Goal: Download file/media

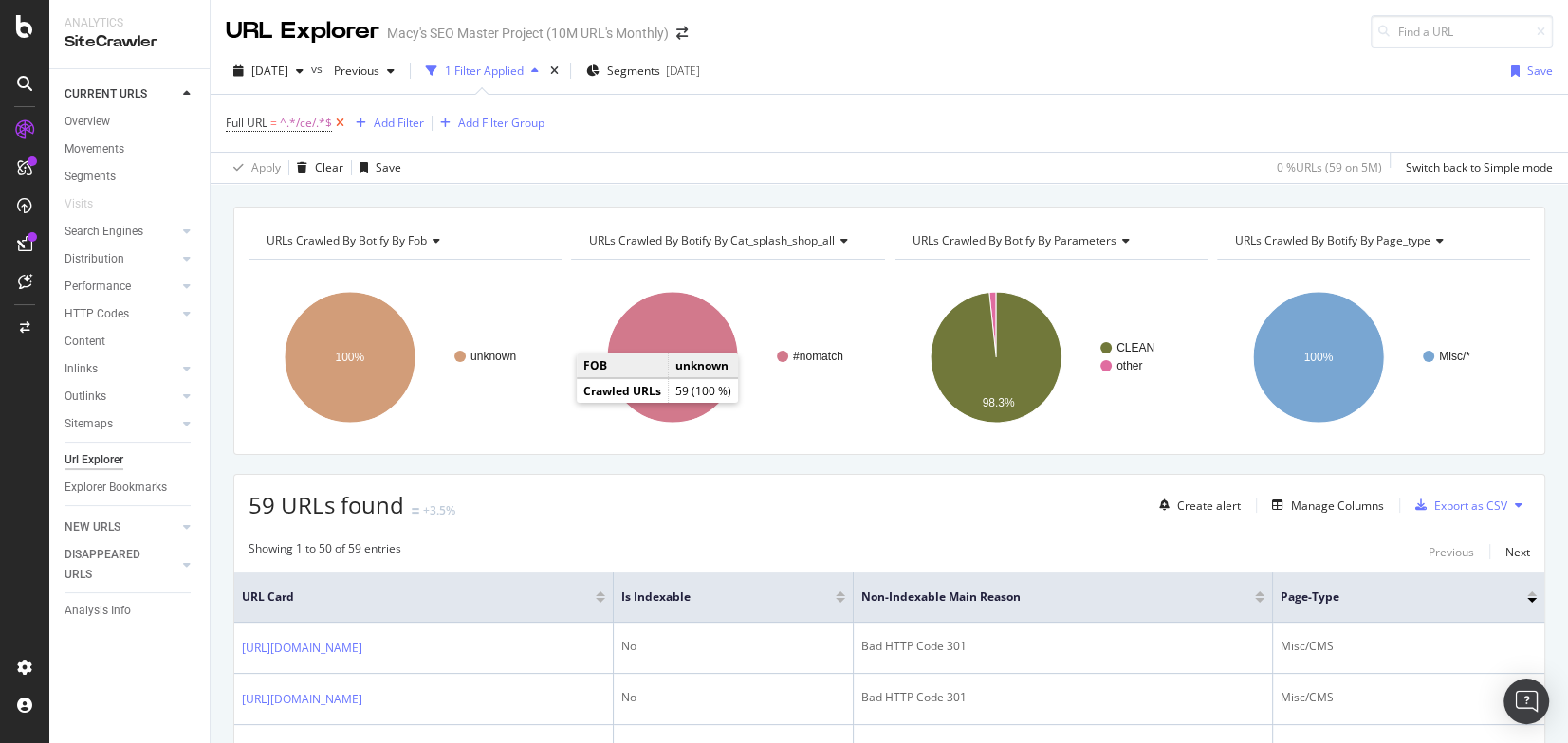
click at [339, 120] on icon at bounding box center [340, 123] width 16 height 19
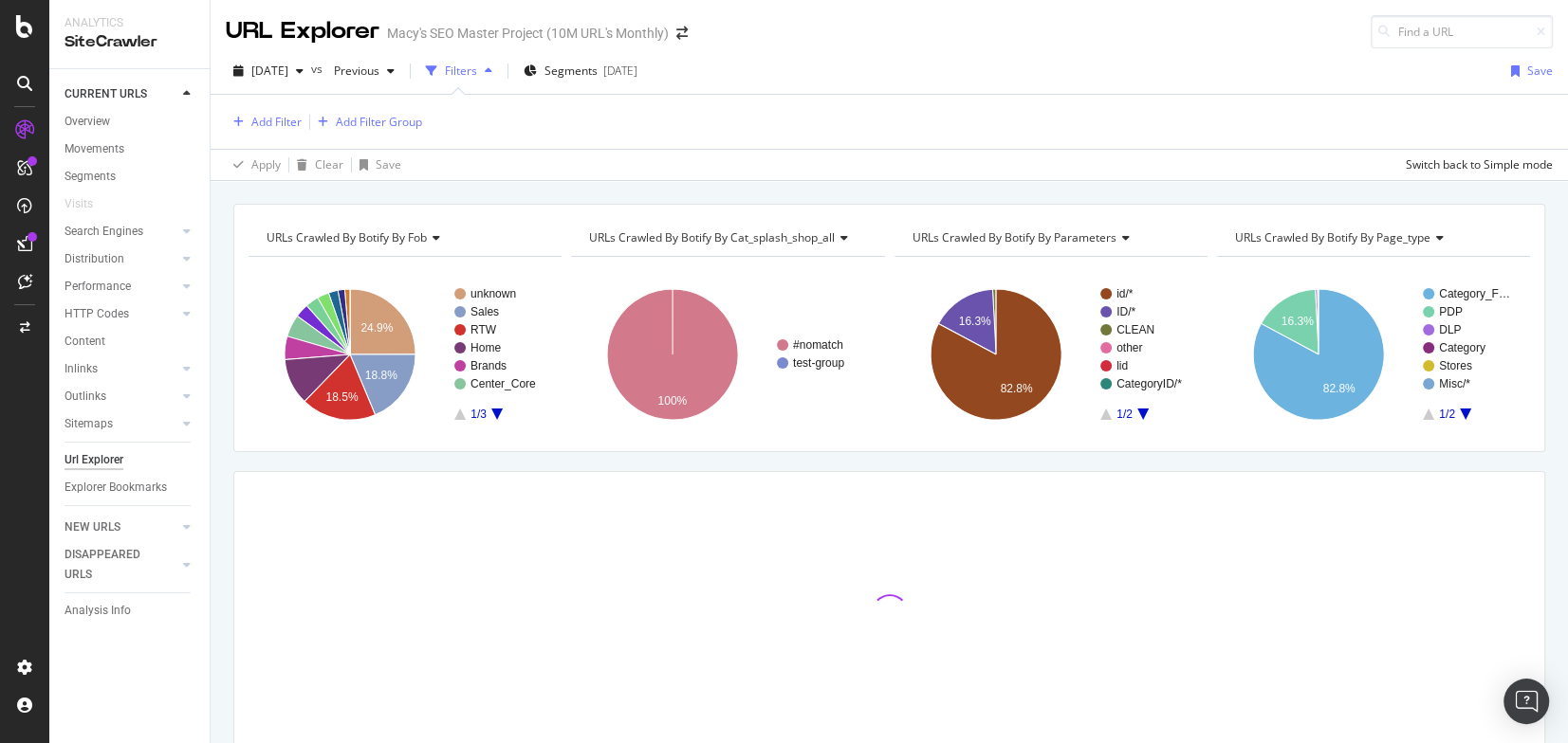
click at [477, 69] on div "Filters" at bounding box center [461, 71] width 32 height 16
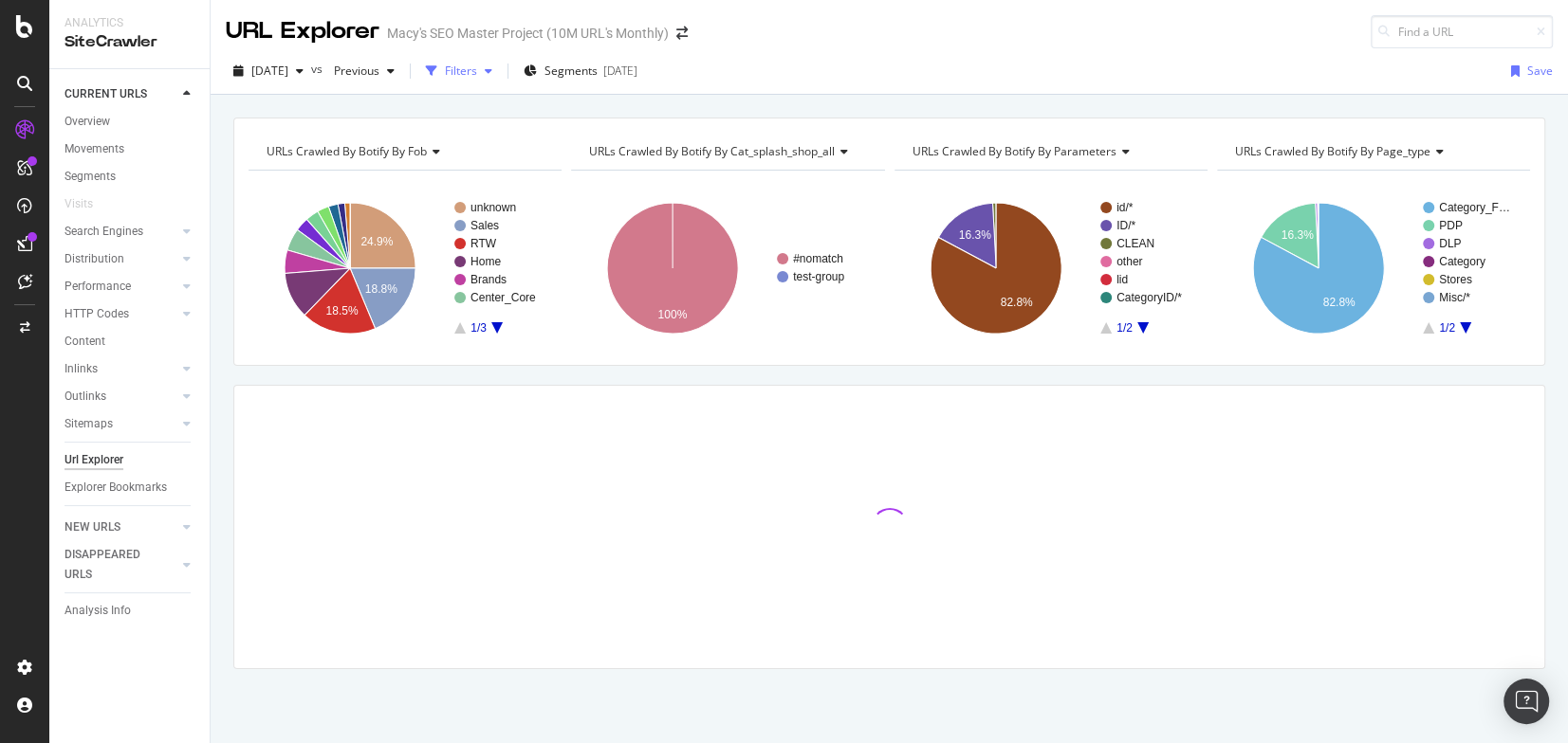
click at [477, 69] on div "Filters" at bounding box center [461, 71] width 32 height 16
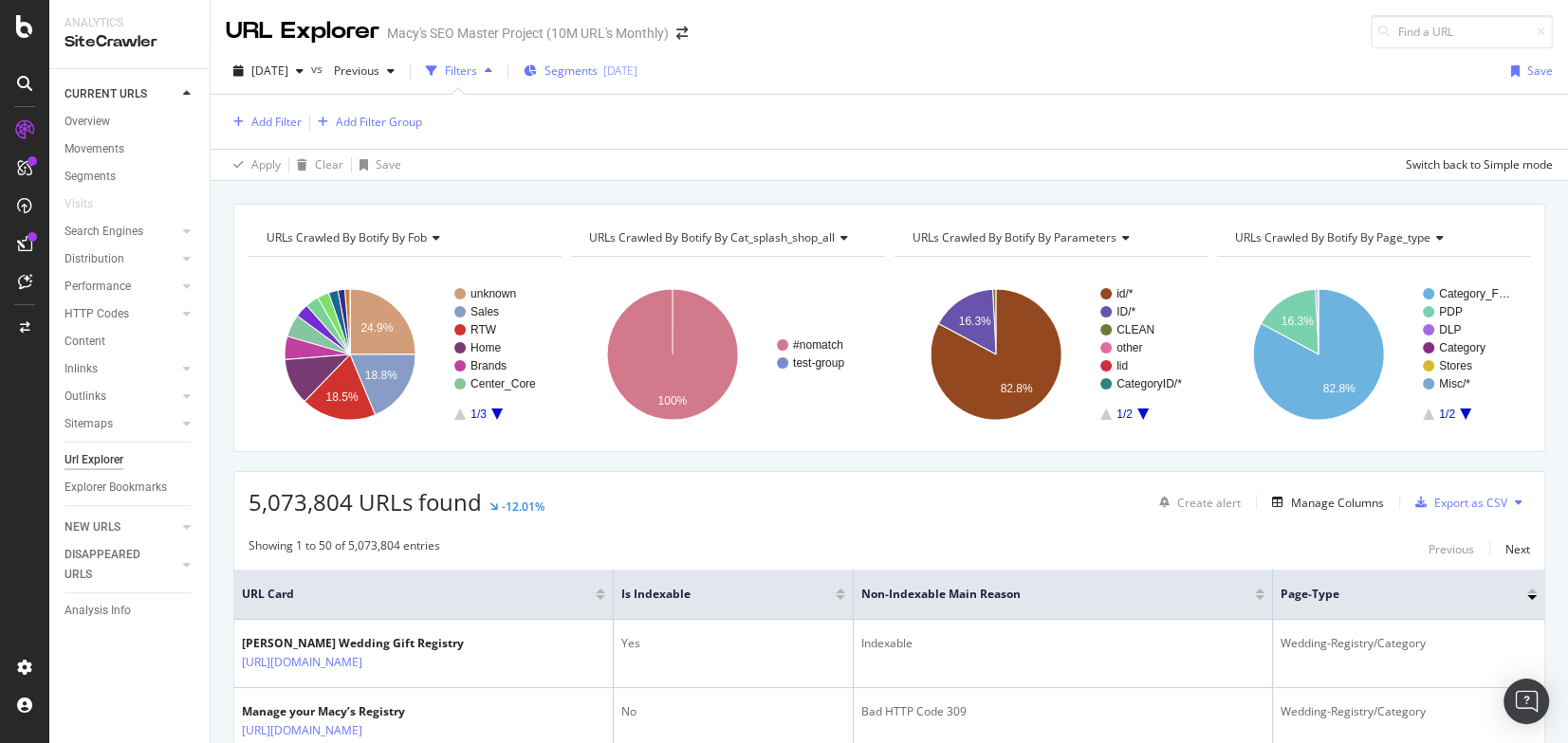
click at [638, 75] on div "[DATE]" at bounding box center [621, 71] width 34 height 16
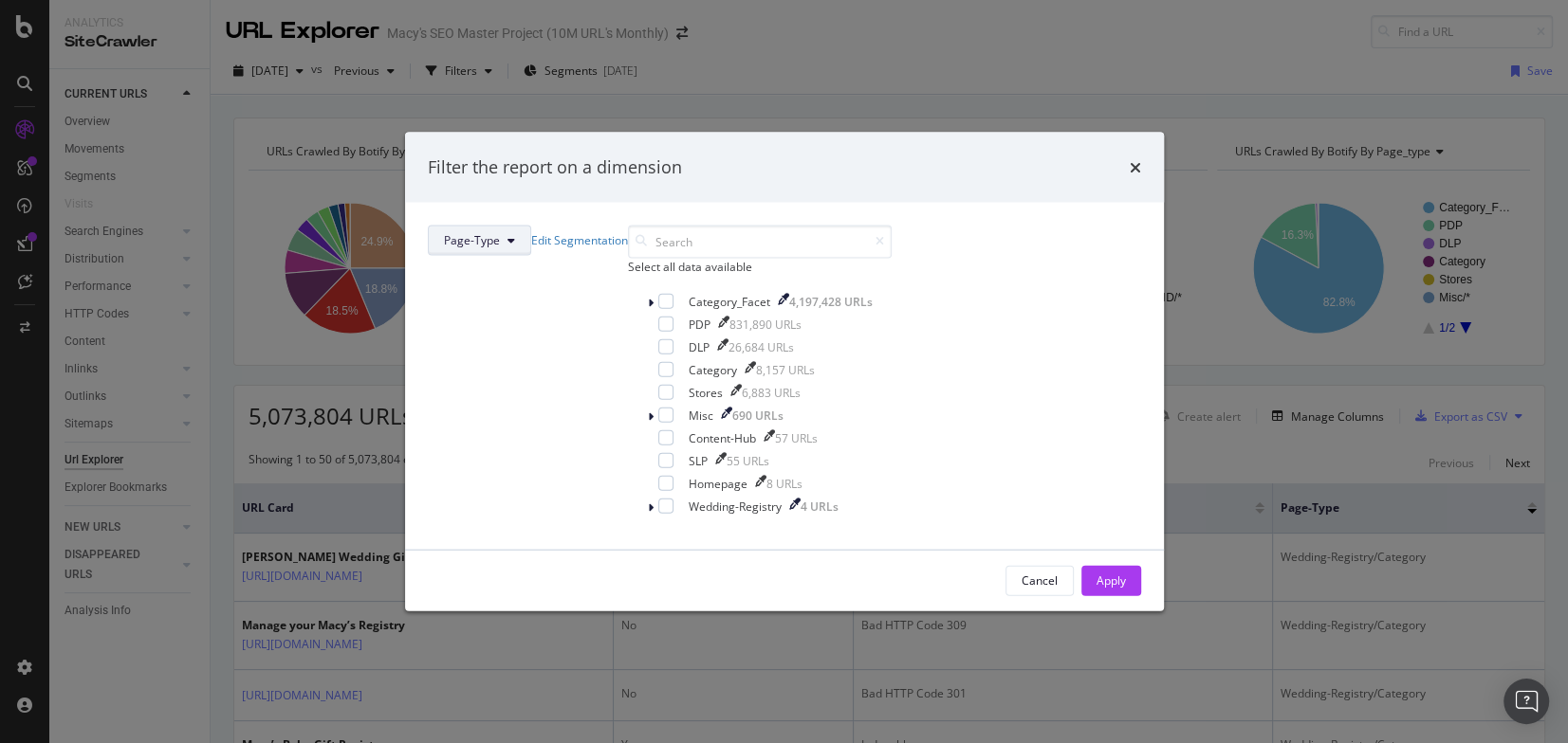
click at [531, 225] on button "Page-Type" at bounding box center [479, 240] width 104 height 30
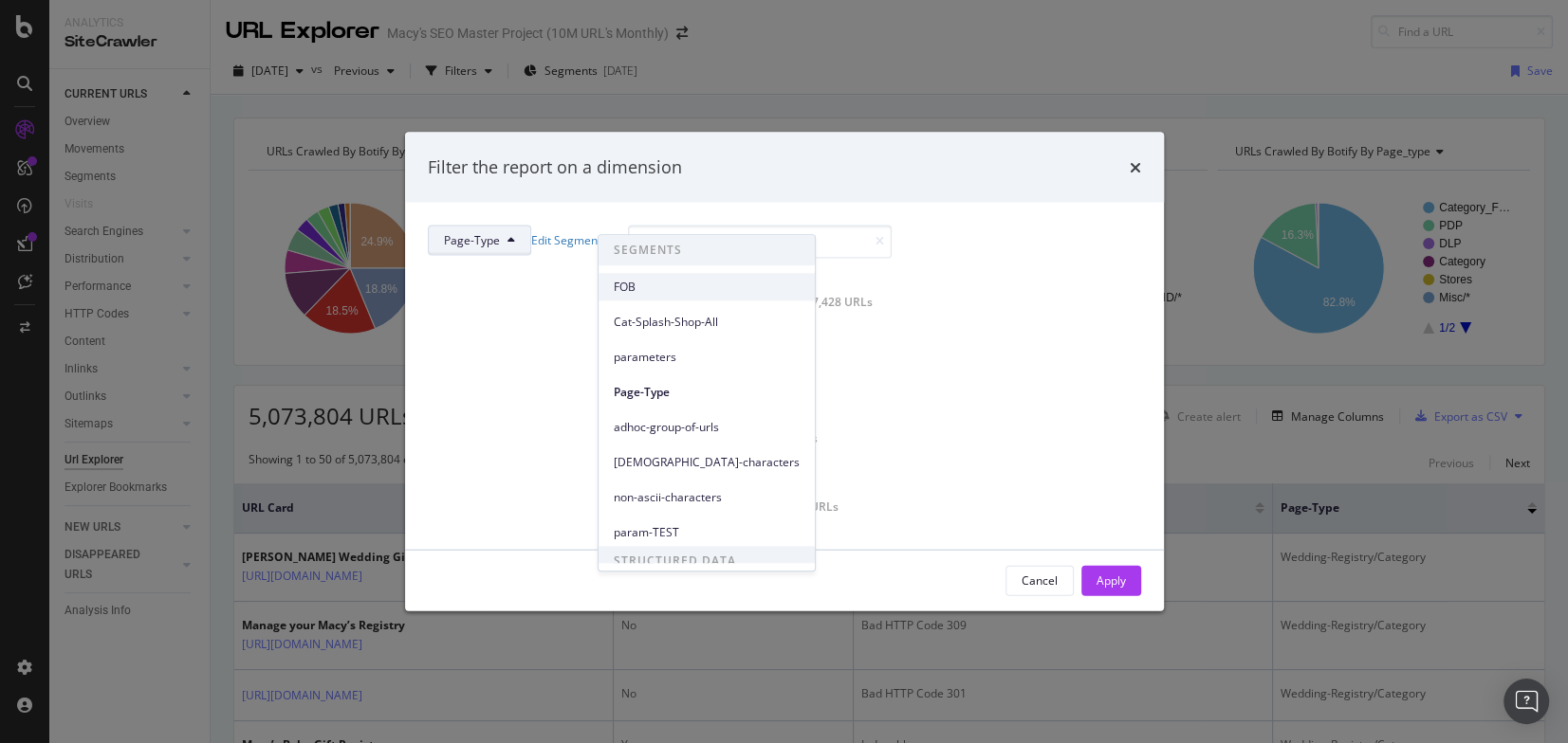
click at [628, 287] on span "FOB" at bounding box center [706, 287] width 186 height 17
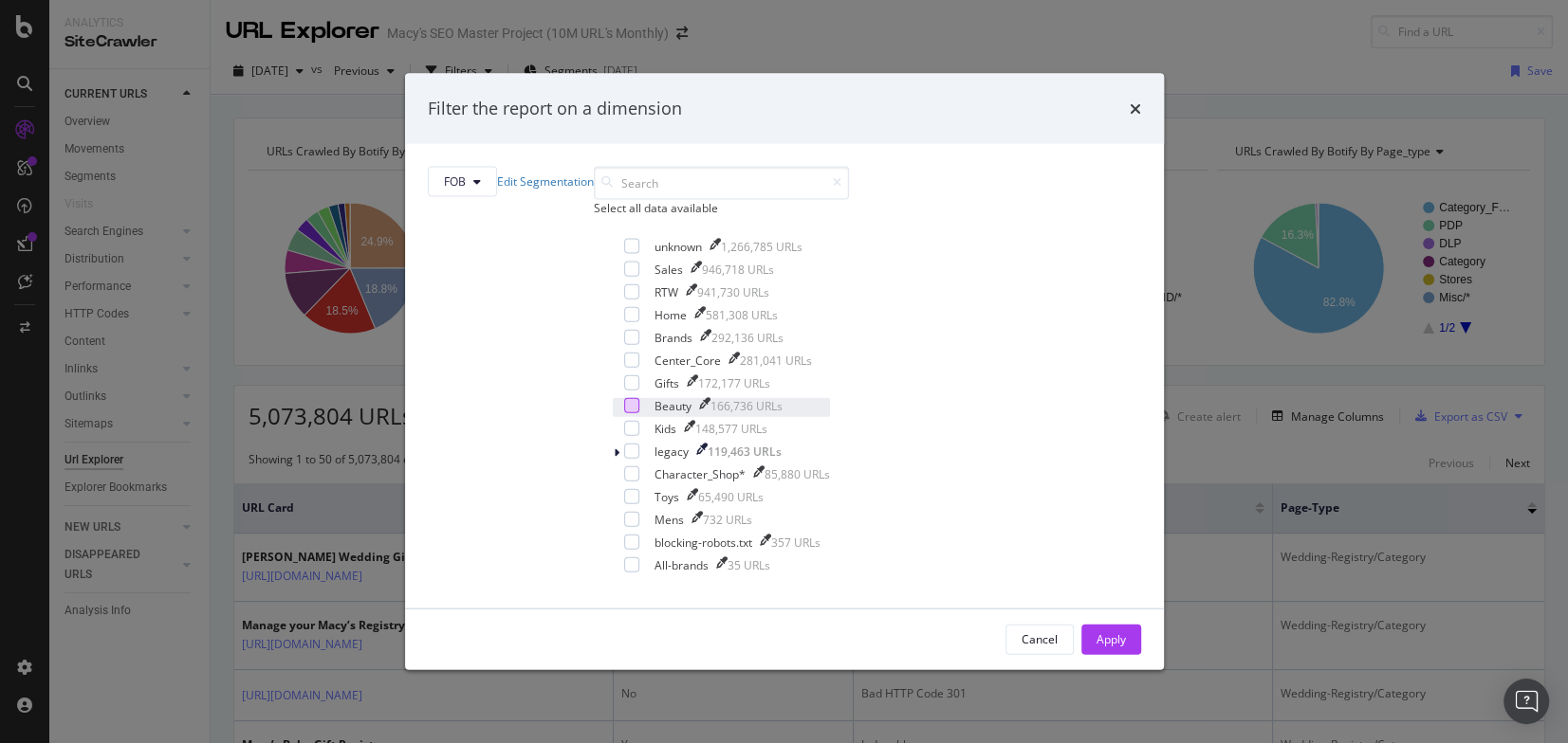
click at [624, 412] on div "modal" at bounding box center [631, 404] width 15 height 15
click at [1097, 647] on div "Apply" at bounding box center [1112, 639] width 30 height 16
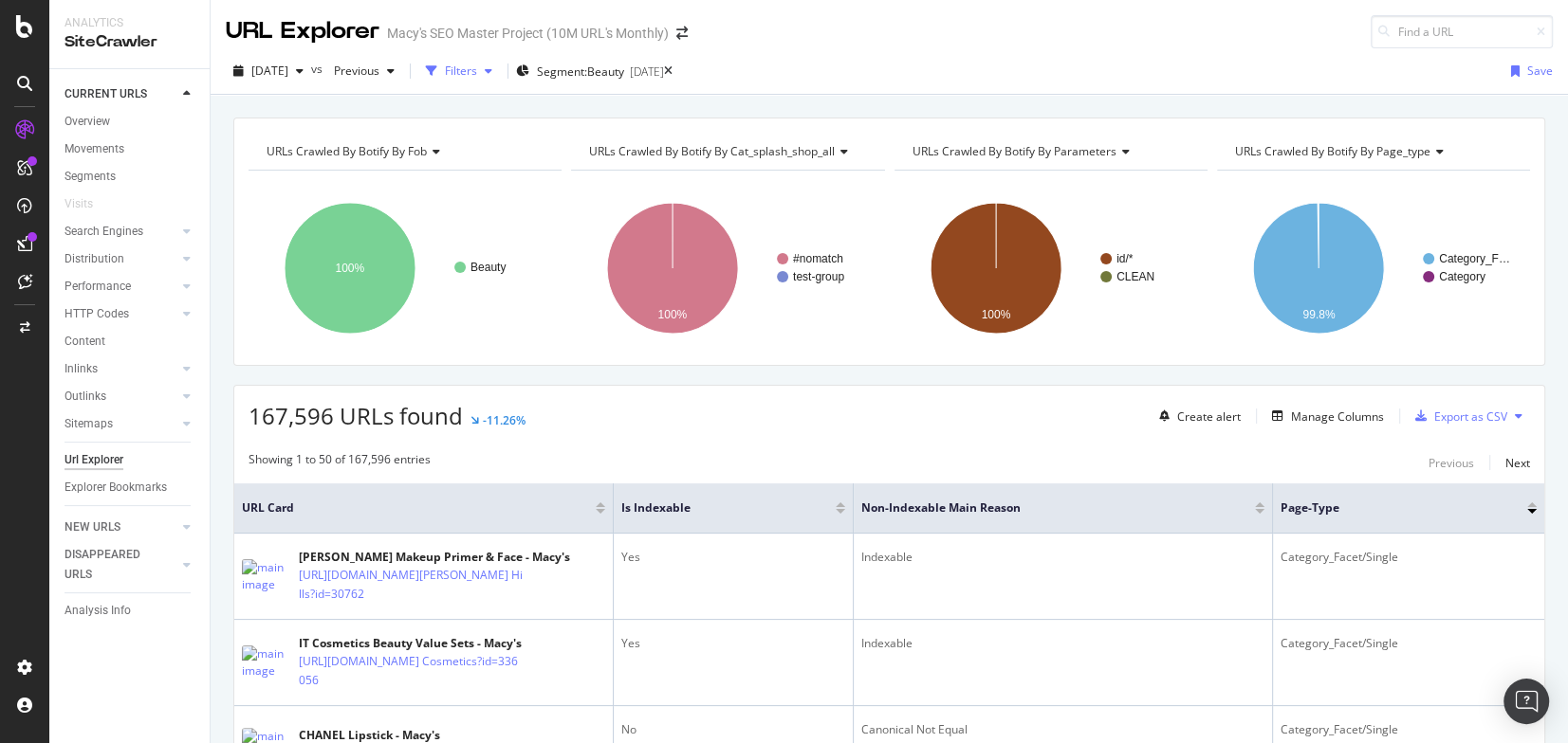
click at [477, 74] on div "Filters" at bounding box center [461, 71] width 32 height 16
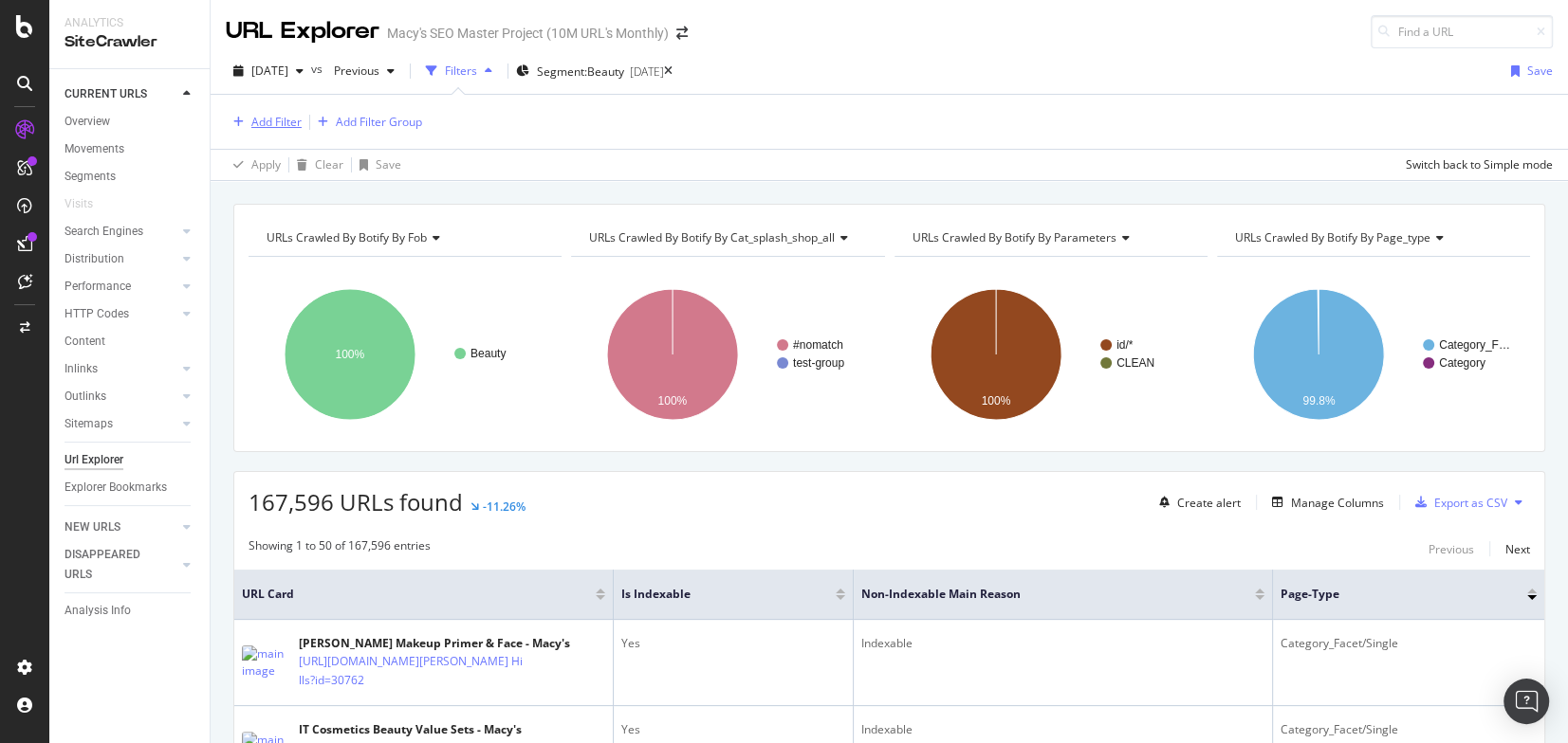
click at [280, 120] on div "Add Filter" at bounding box center [276, 122] width 50 height 16
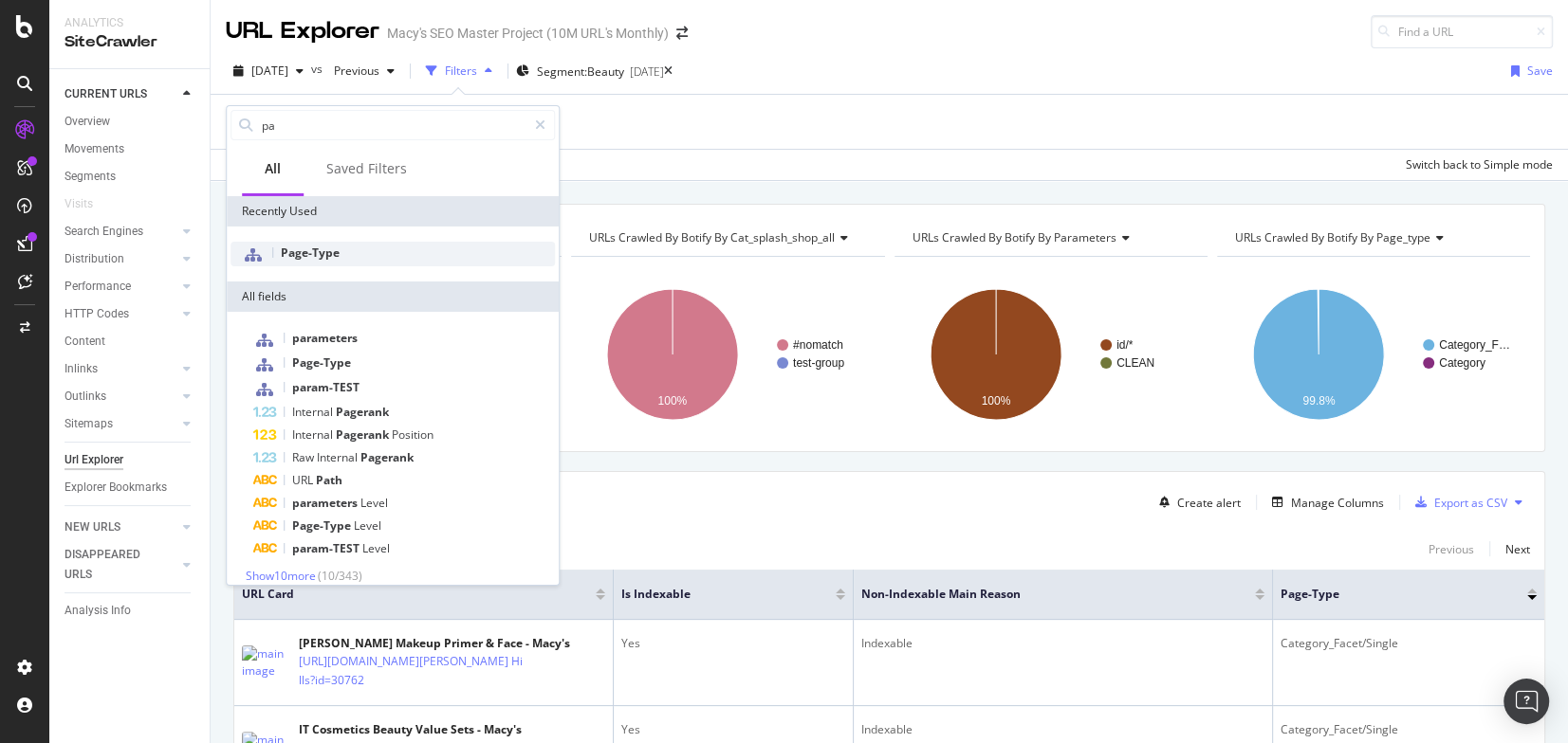
type input "pa"
click at [327, 247] on span "Page-Type" at bounding box center [310, 253] width 59 height 16
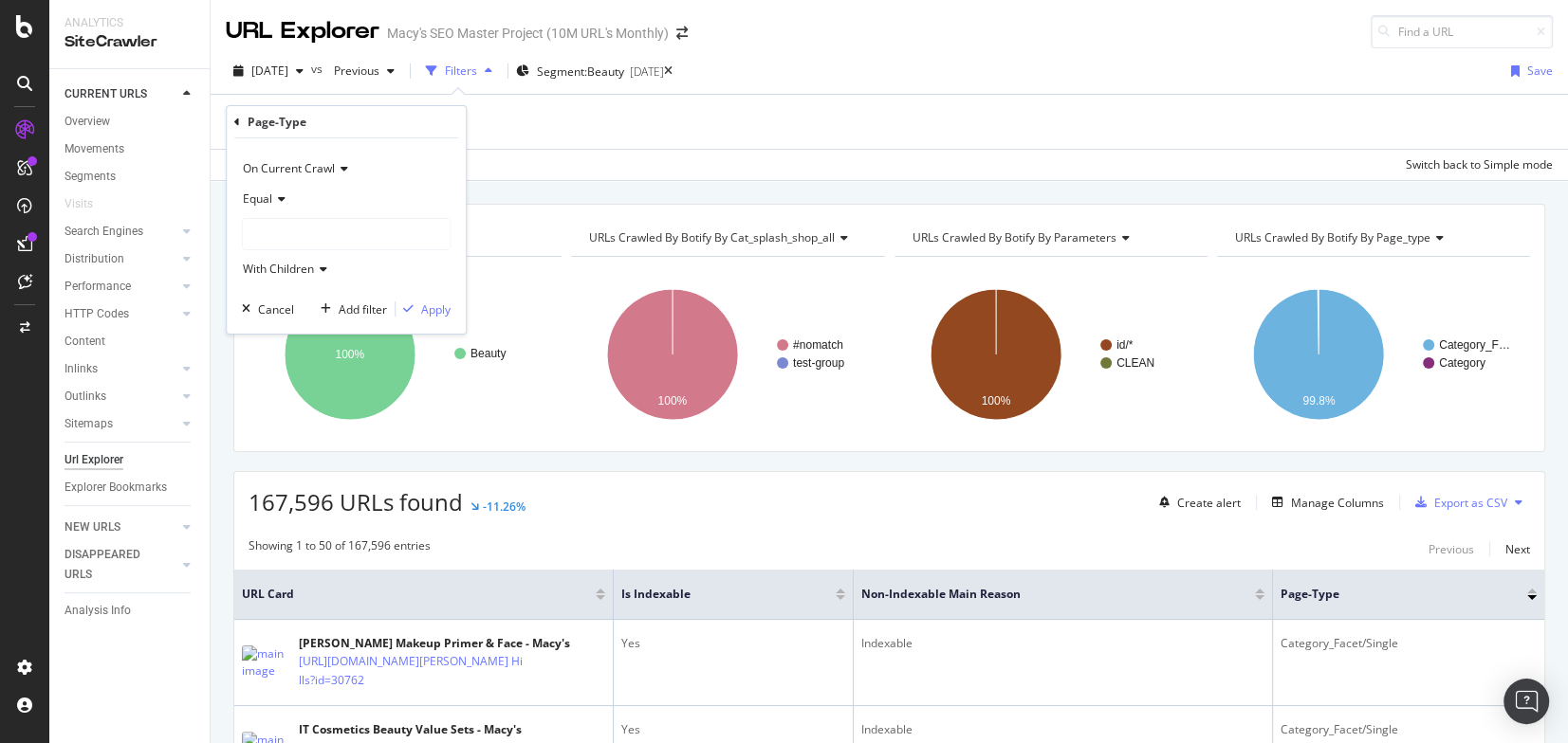
click at [265, 220] on div at bounding box center [347, 234] width 207 height 30
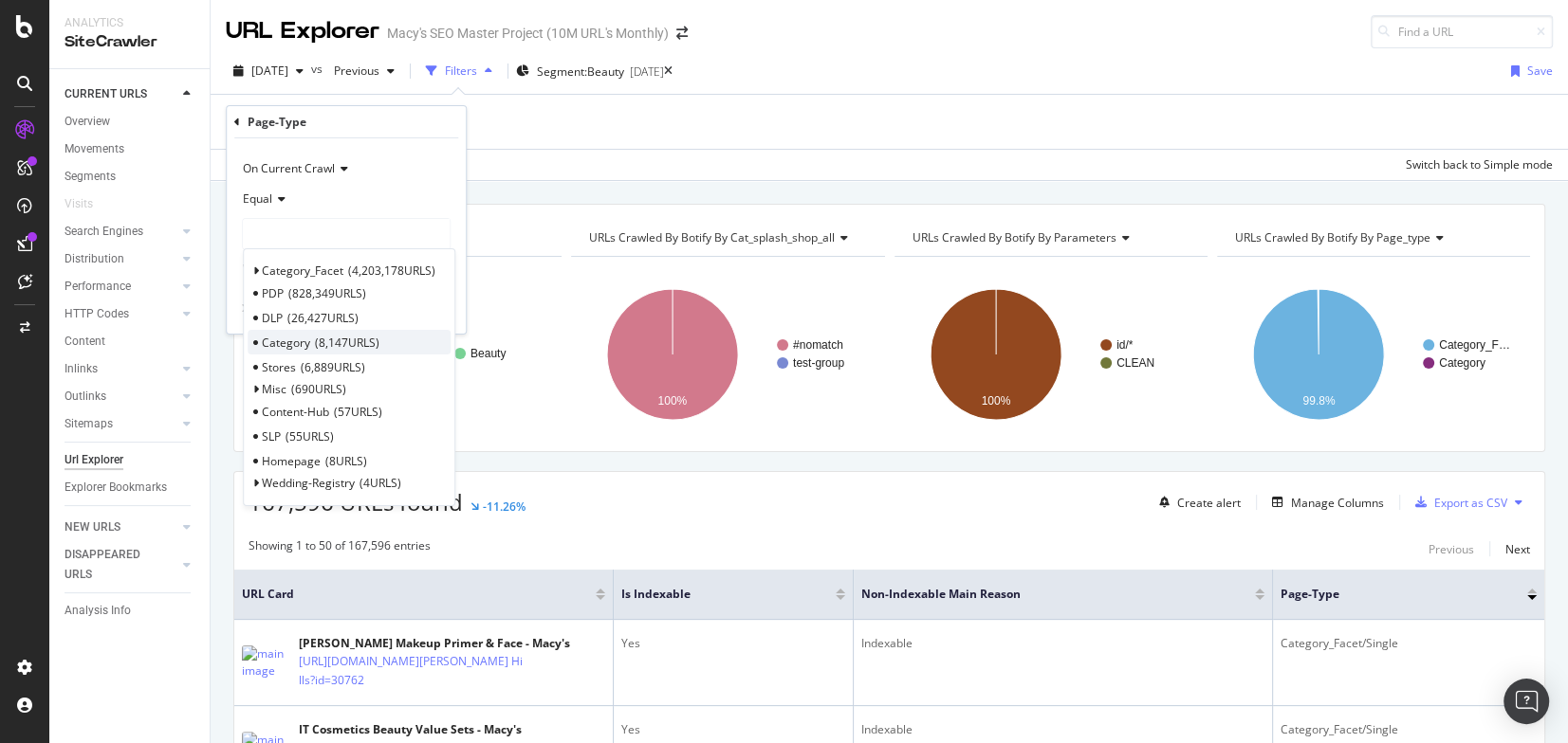
click at [300, 342] on span "Category" at bounding box center [286, 343] width 49 height 16
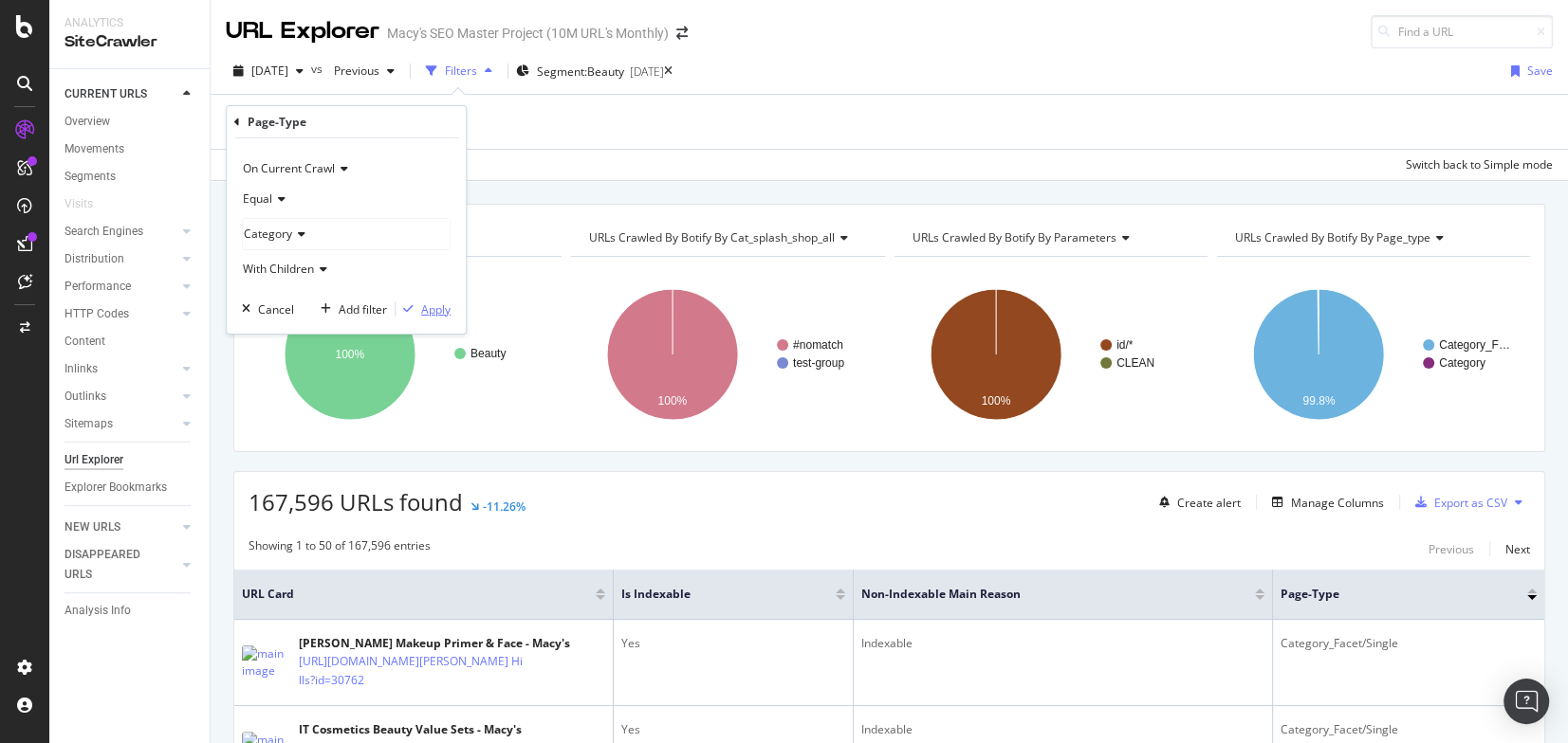
click at [421, 311] on div "Apply" at bounding box center [436, 309] width 30 height 16
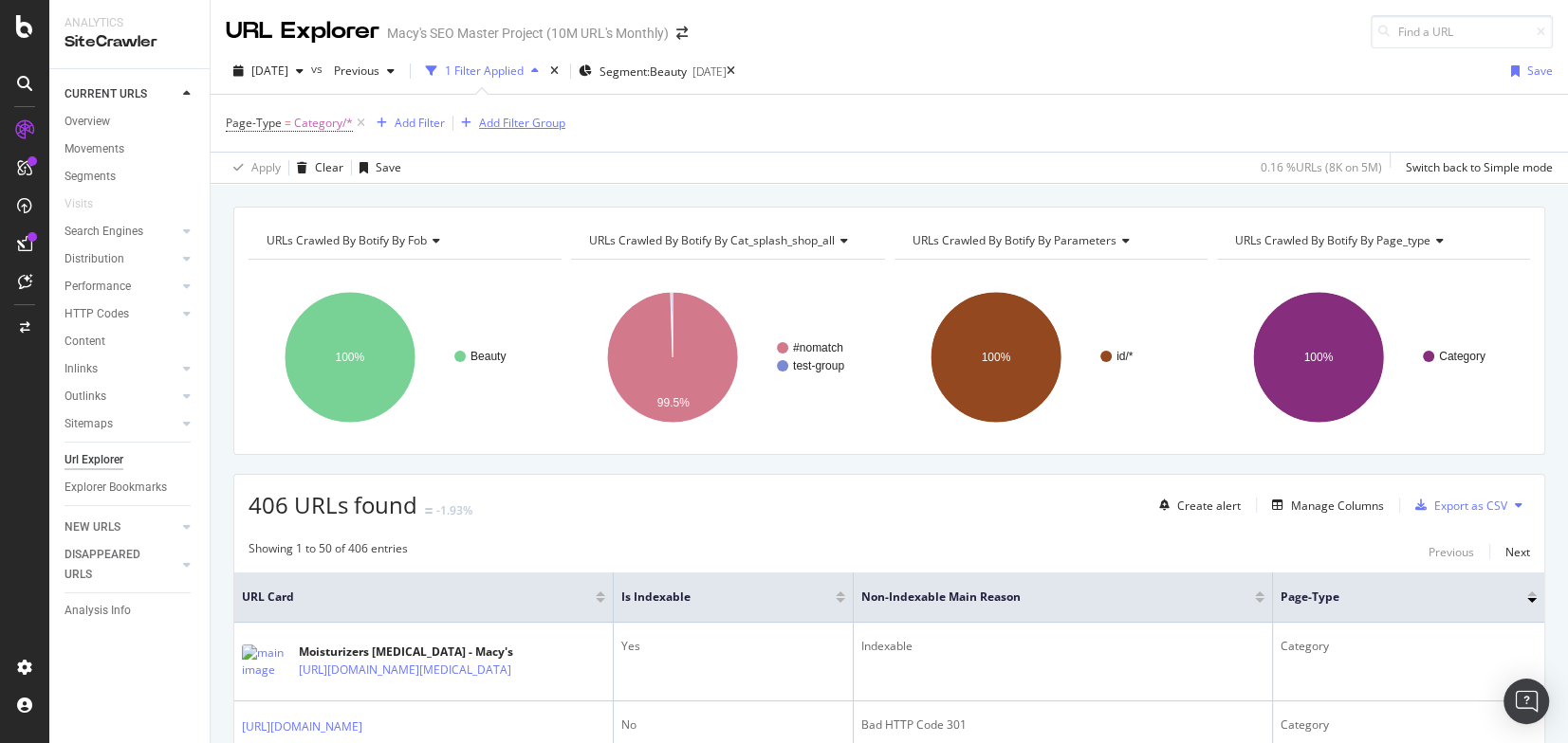
click at [555, 122] on div "Add Filter Group" at bounding box center [522, 123] width 87 height 16
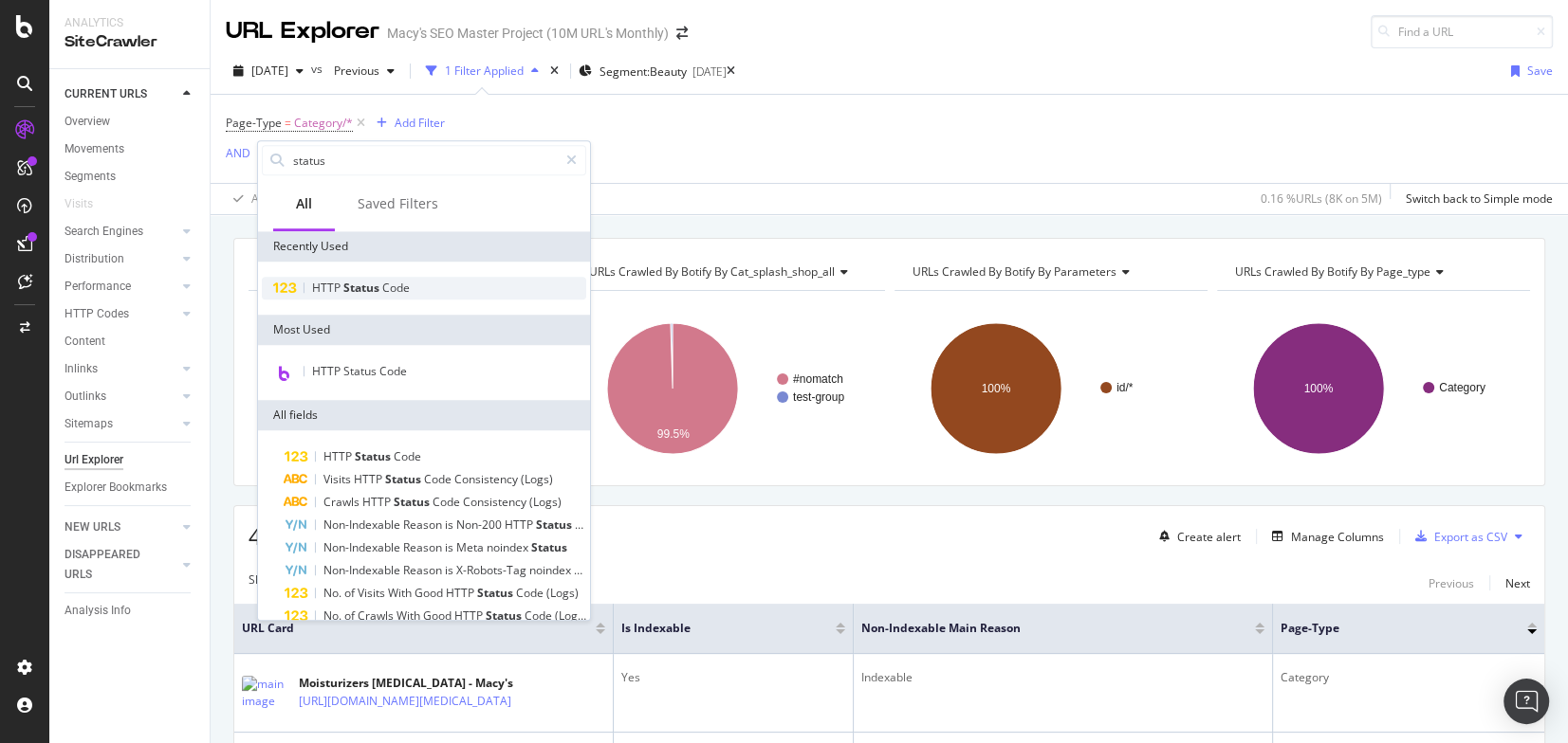
type input "status"
click at [385, 287] on span "Code" at bounding box center [396, 288] width 28 height 16
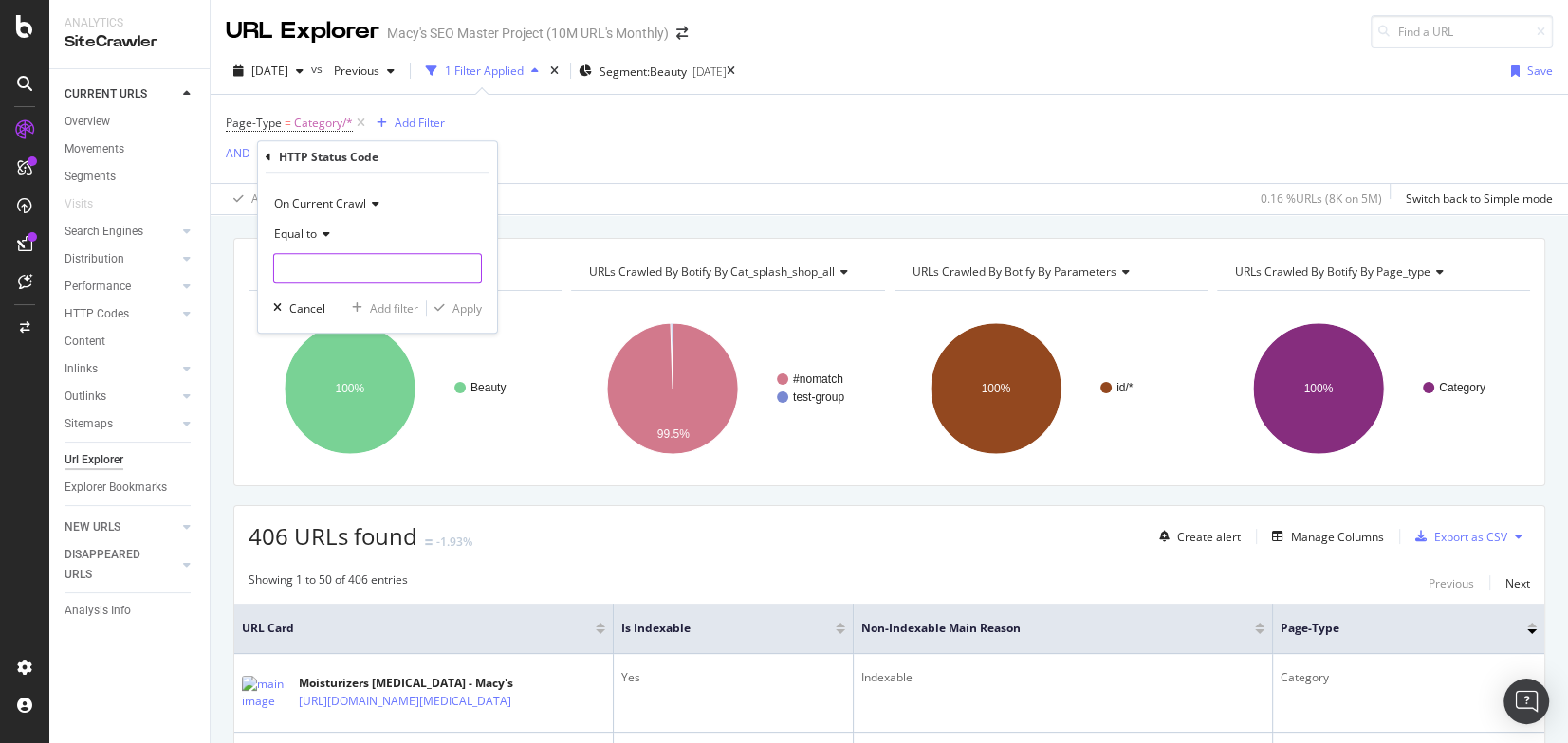
click at [321, 266] on input "number" at bounding box center [377, 268] width 208 height 30
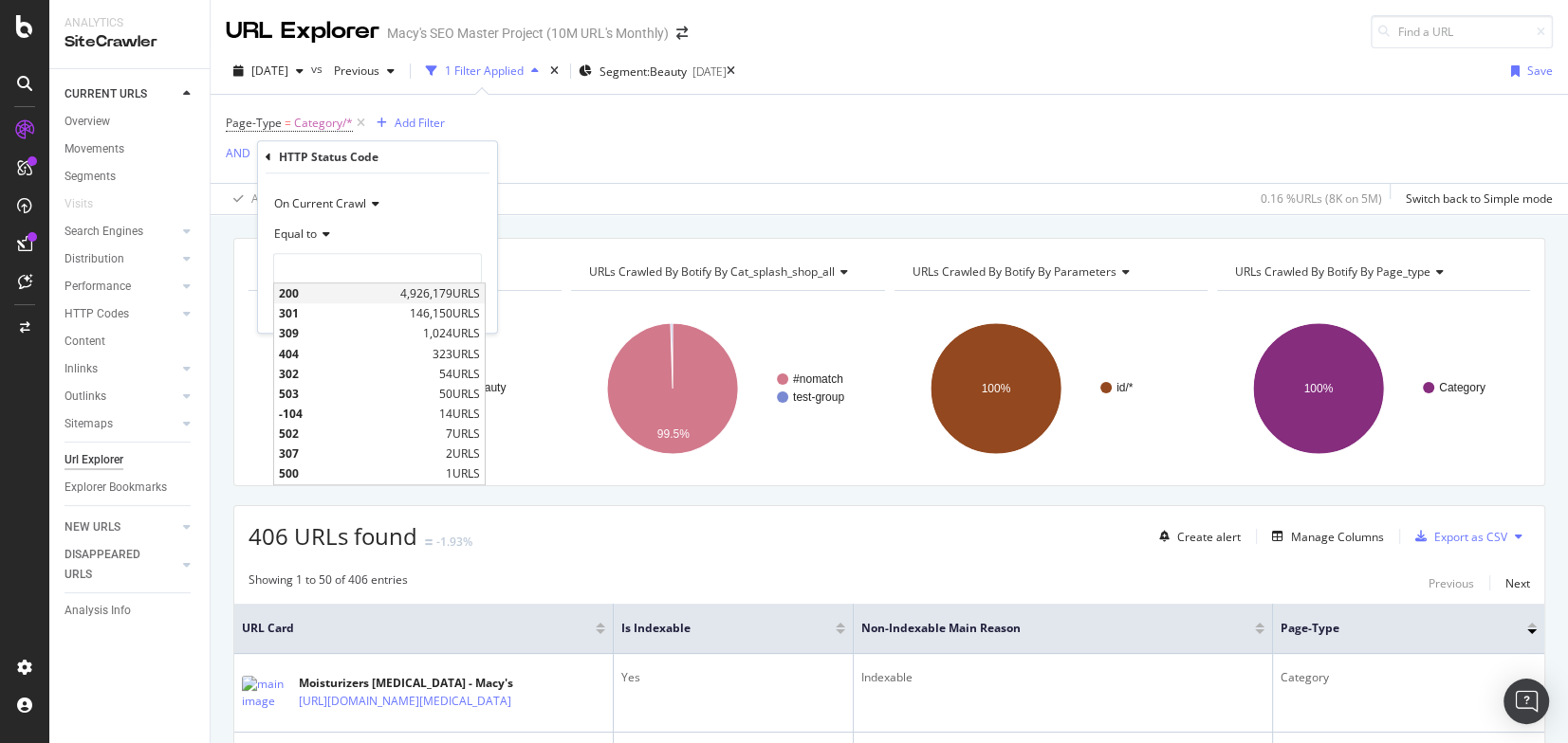
click at [313, 293] on span "200" at bounding box center [337, 294] width 117 height 16
type input "200"
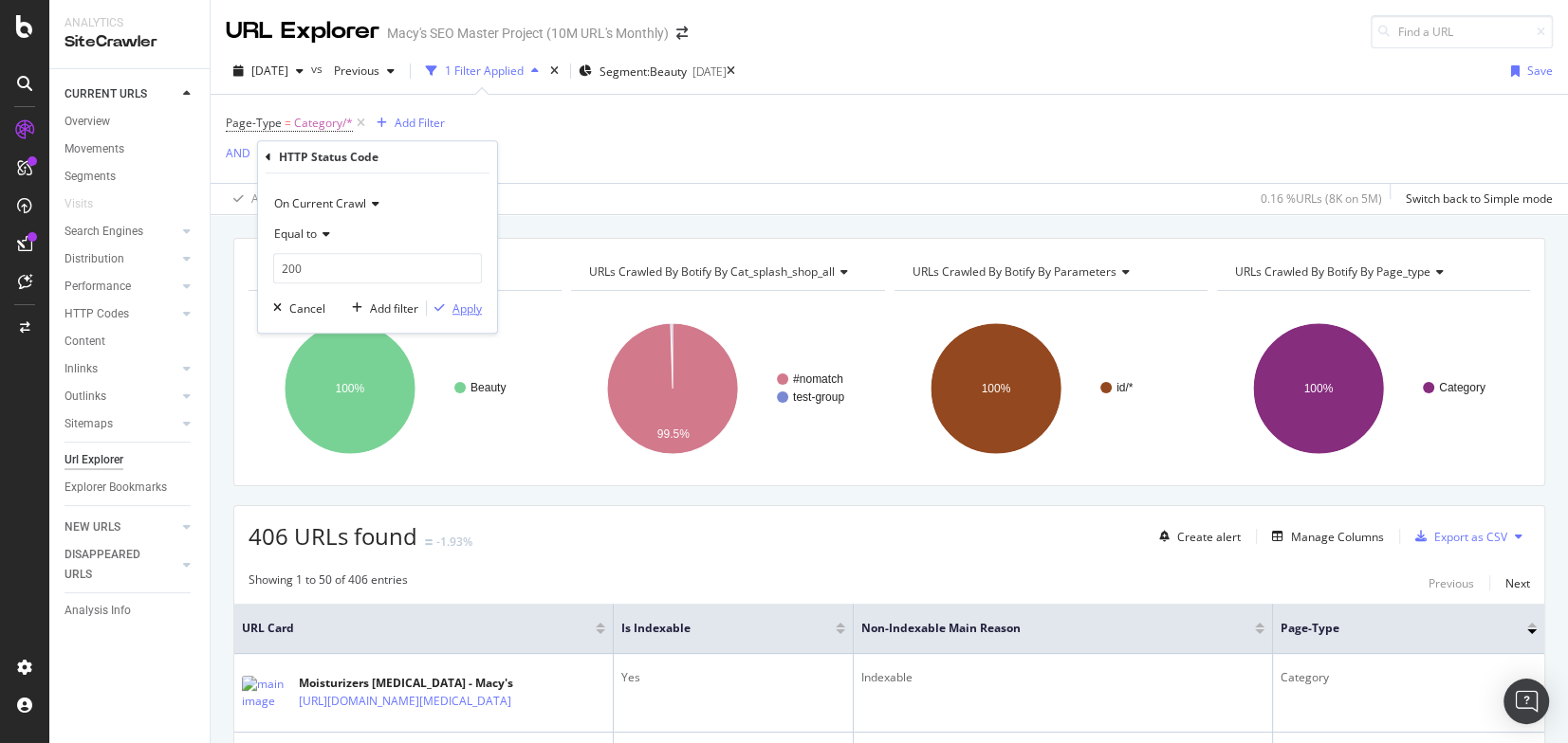
click at [458, 313] on div "Apply" at bounding box center [467, 309] width 30 height 16
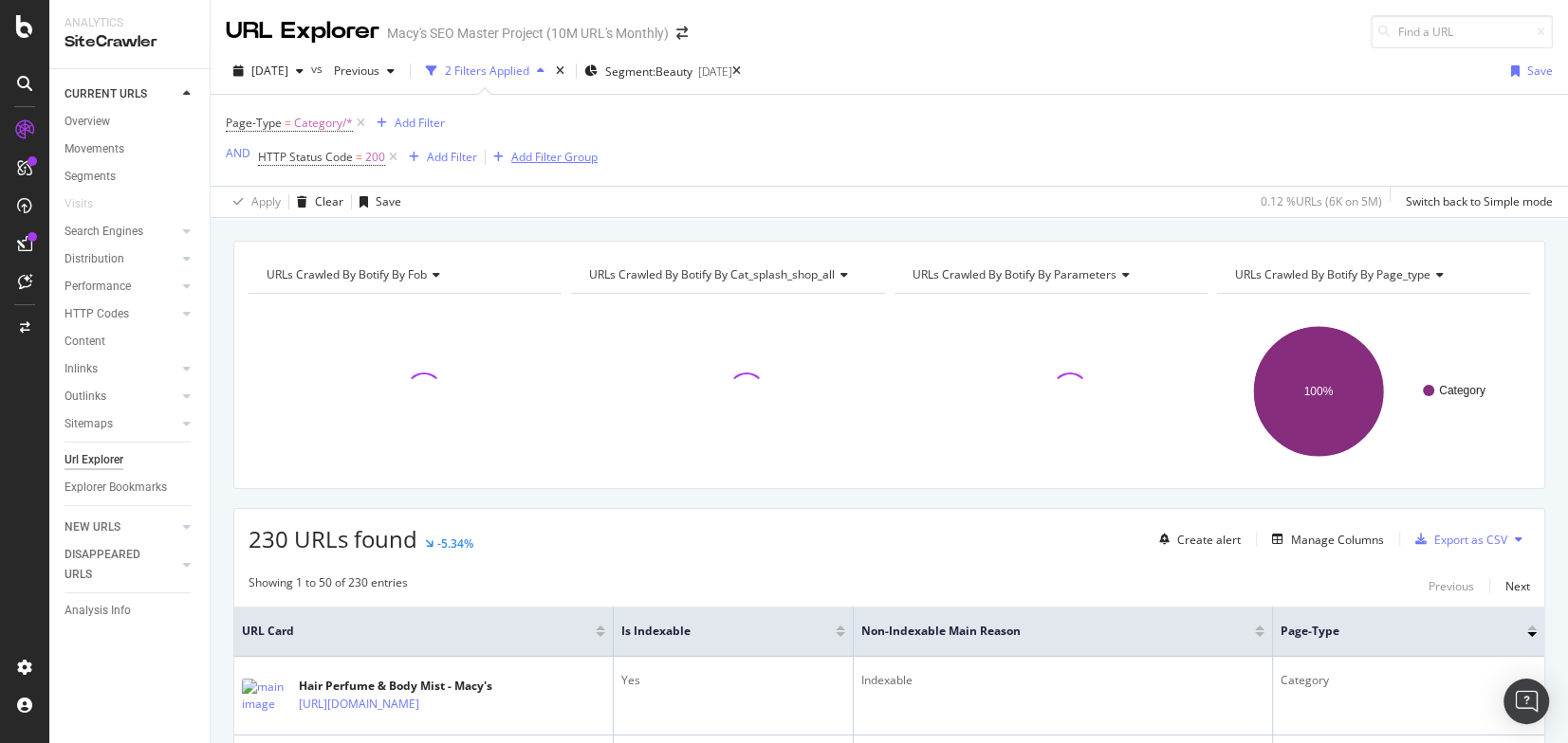
click at [580, 158] on div "Add Filter Group" at bounding box center [554, 156] width 87 height 16
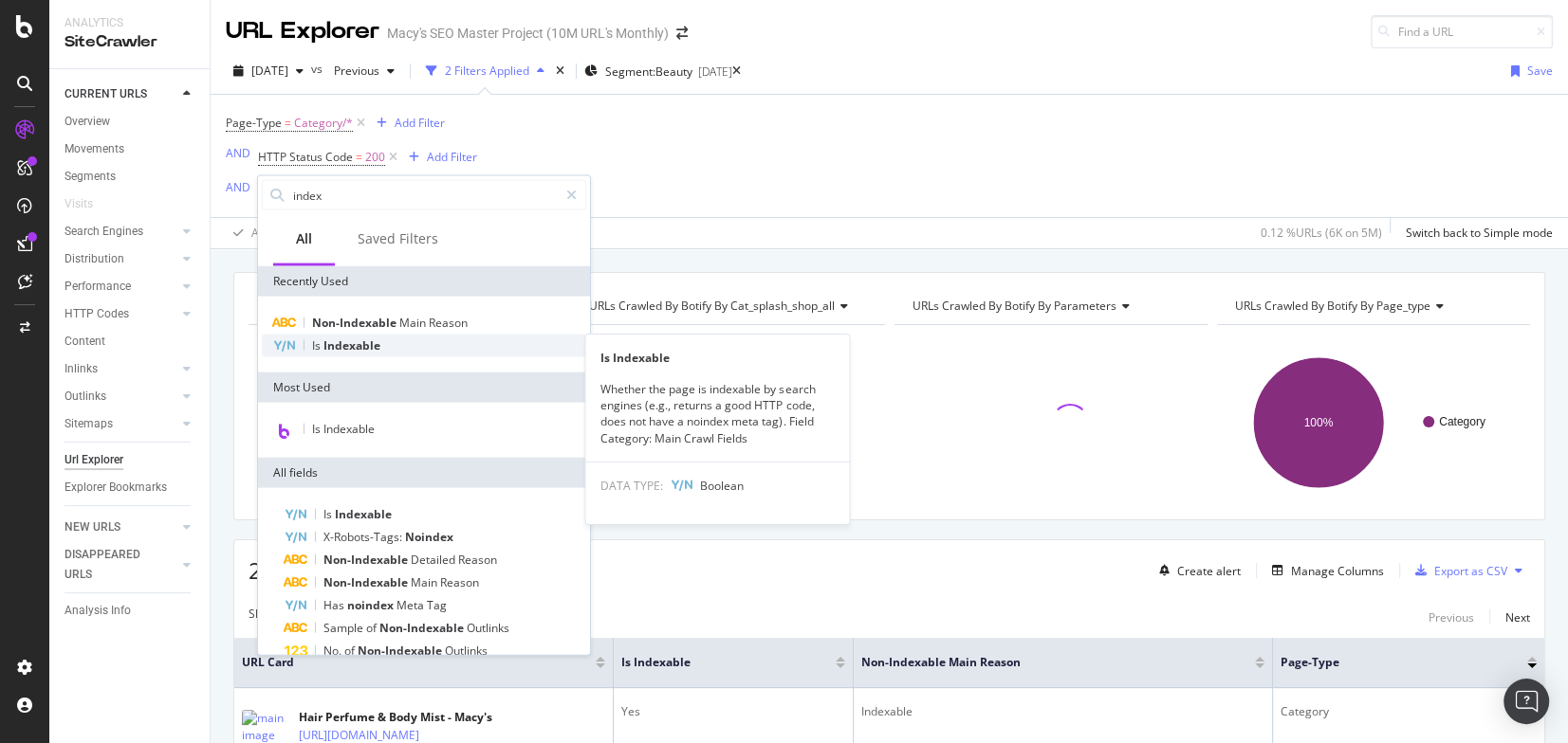
type input "index"
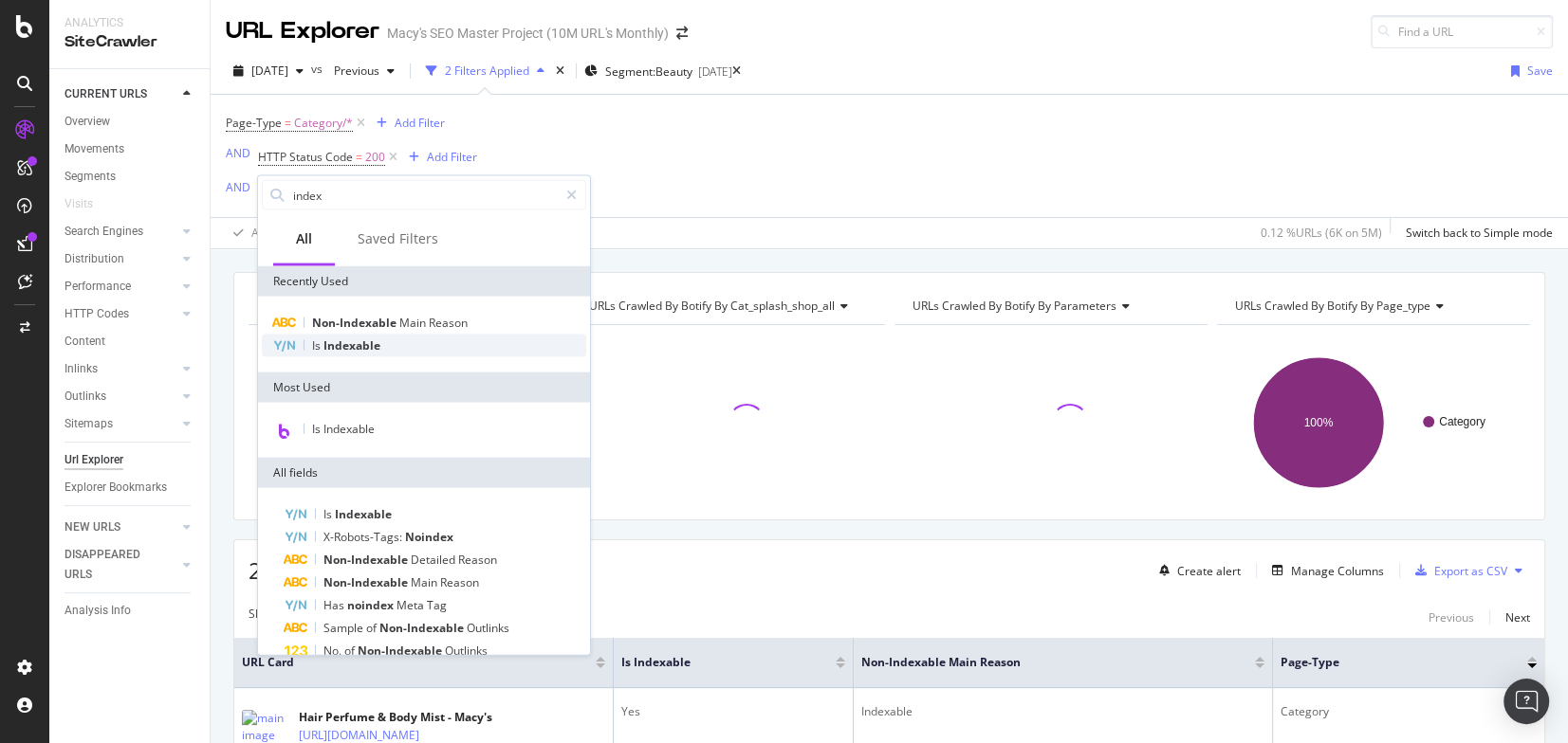
click at [349, 348] on span "Indexable" at bounding box center [352, 346] width 57 height 16
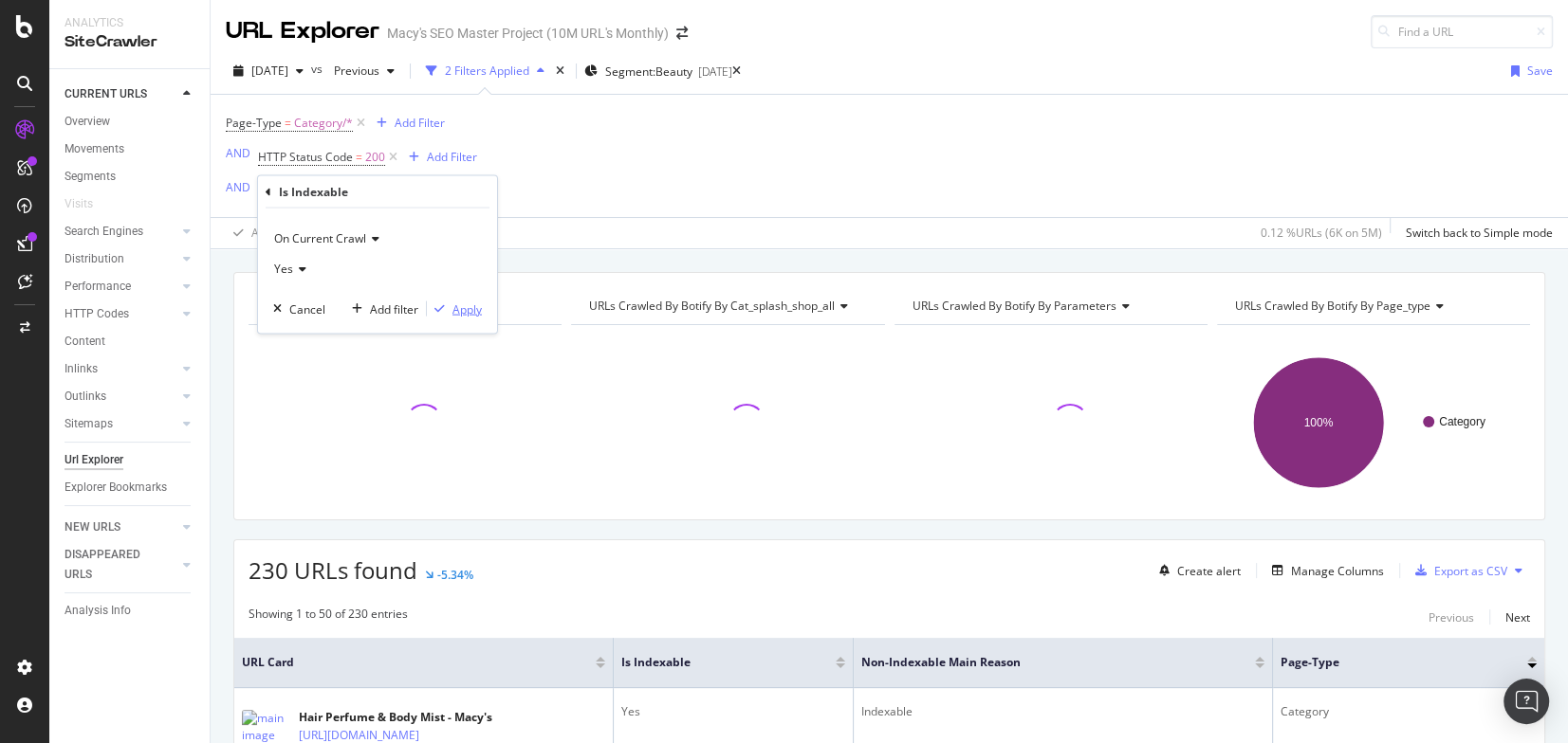
click at [461, 309] on div "Apply" at bounding box center [467, 309] width 30 height 16
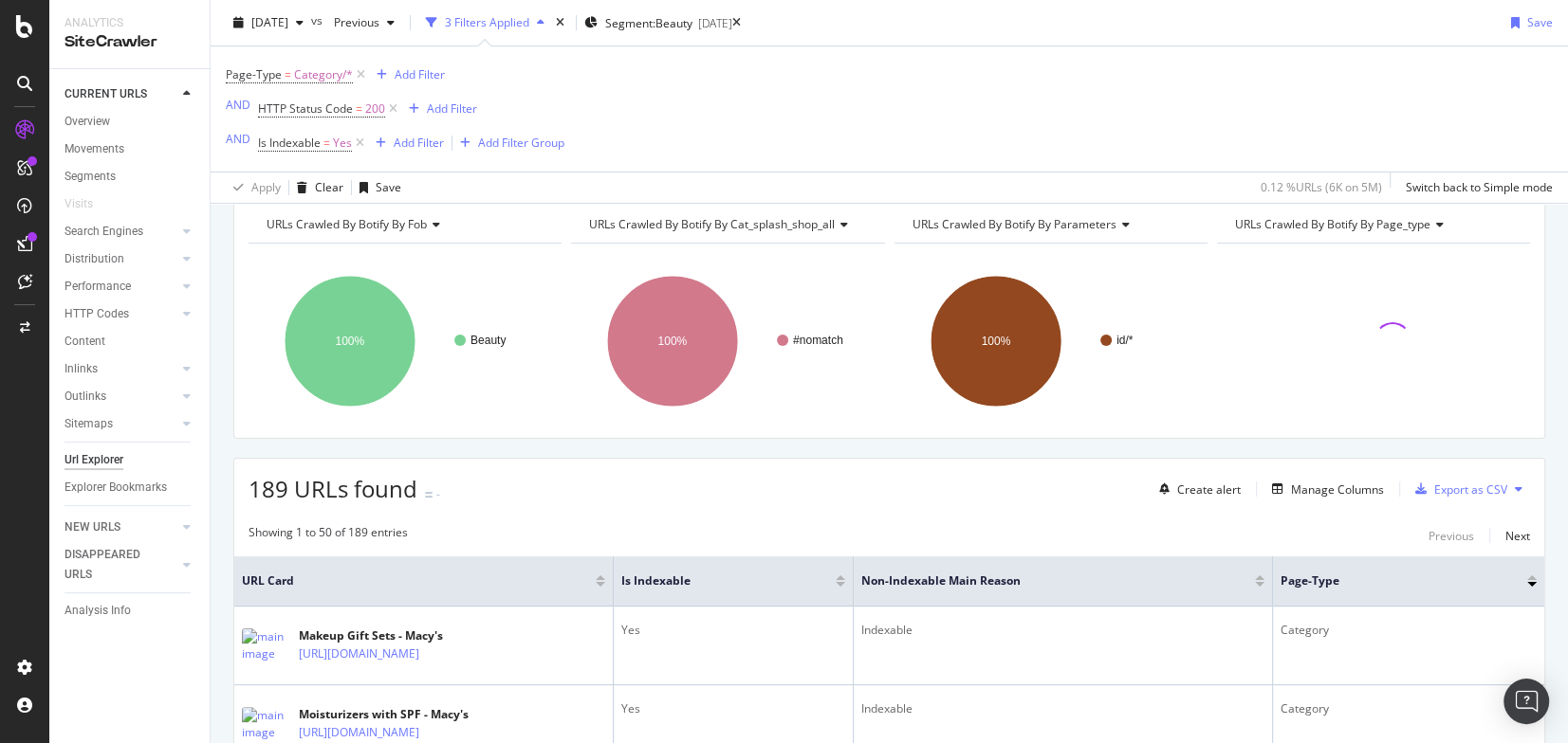
scroll to position [176, 0]
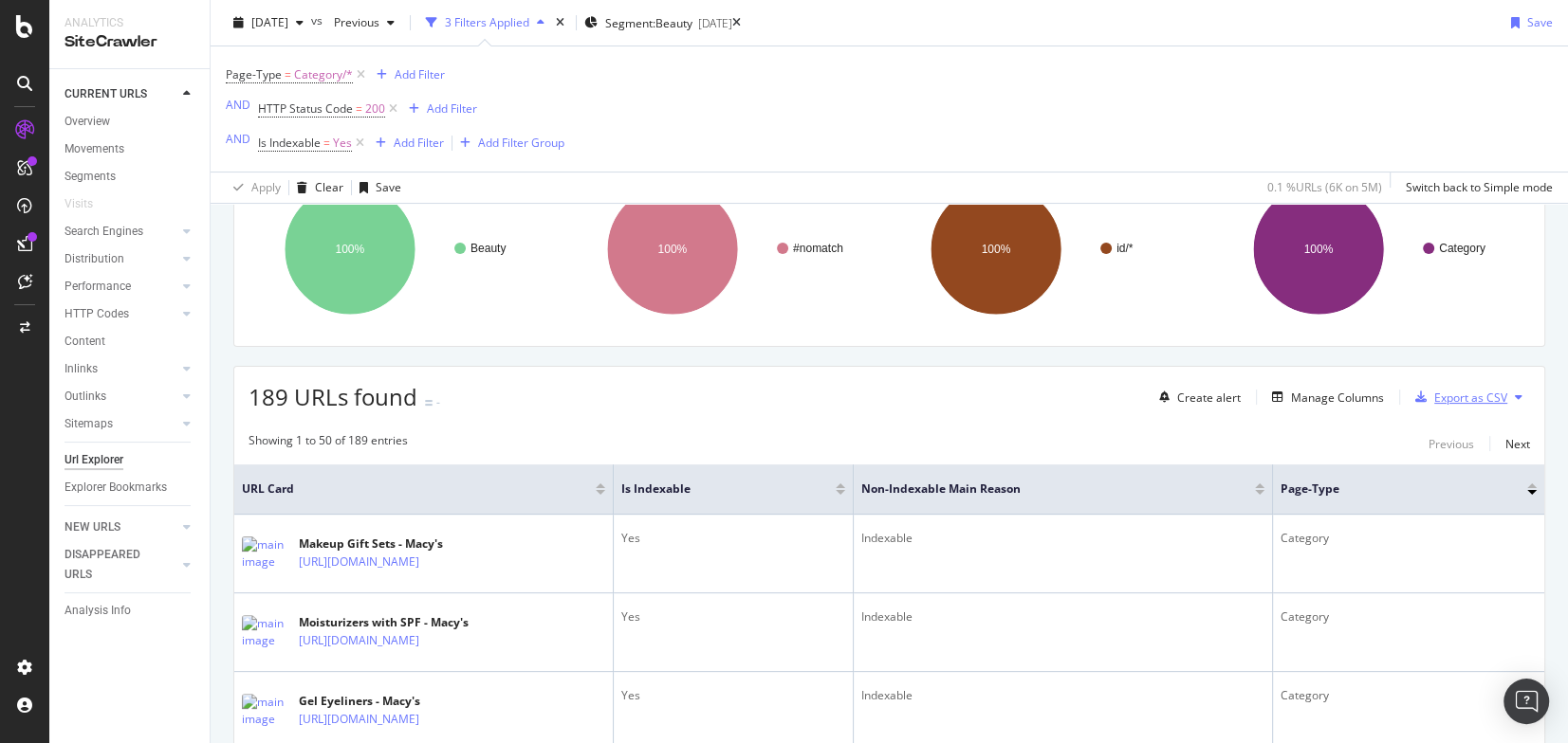
click at [1439, 395] on div "Export as CSV" at bounding box center [1470, 397] width 73 height 16
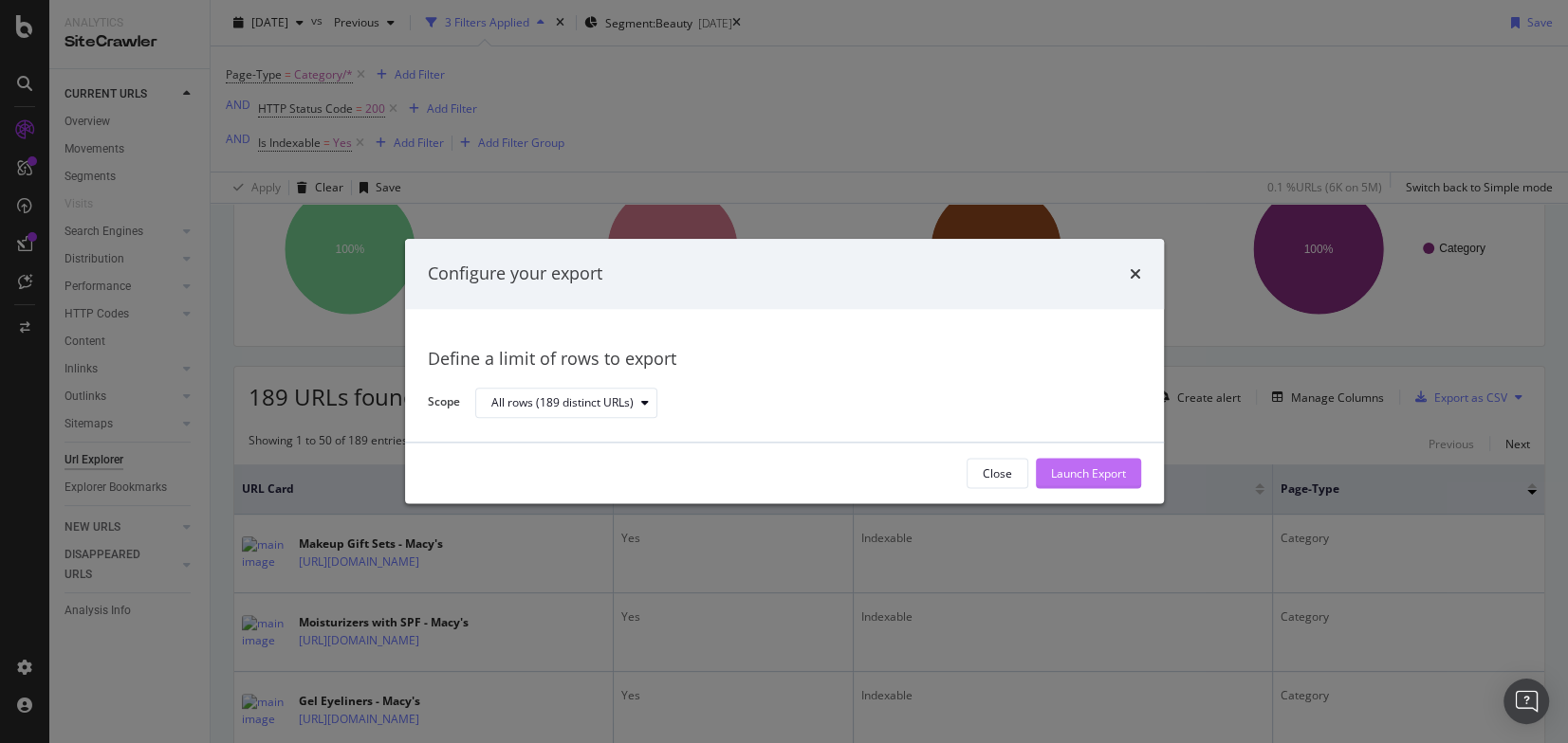
click at [1097, 473] on div "Launch Export" at bounding box center [1088, 473] width 75 height 16
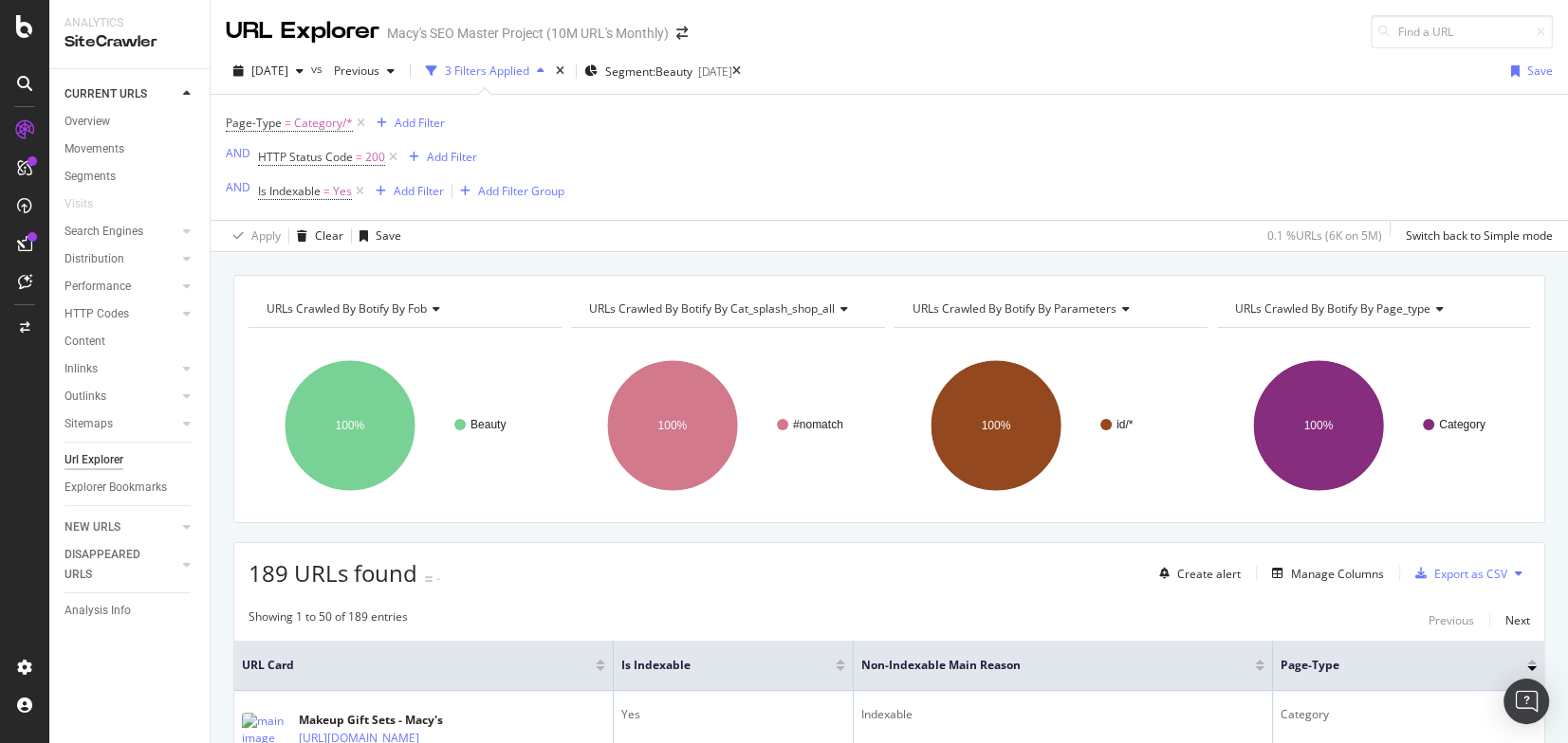
scroll to position [3, 0]
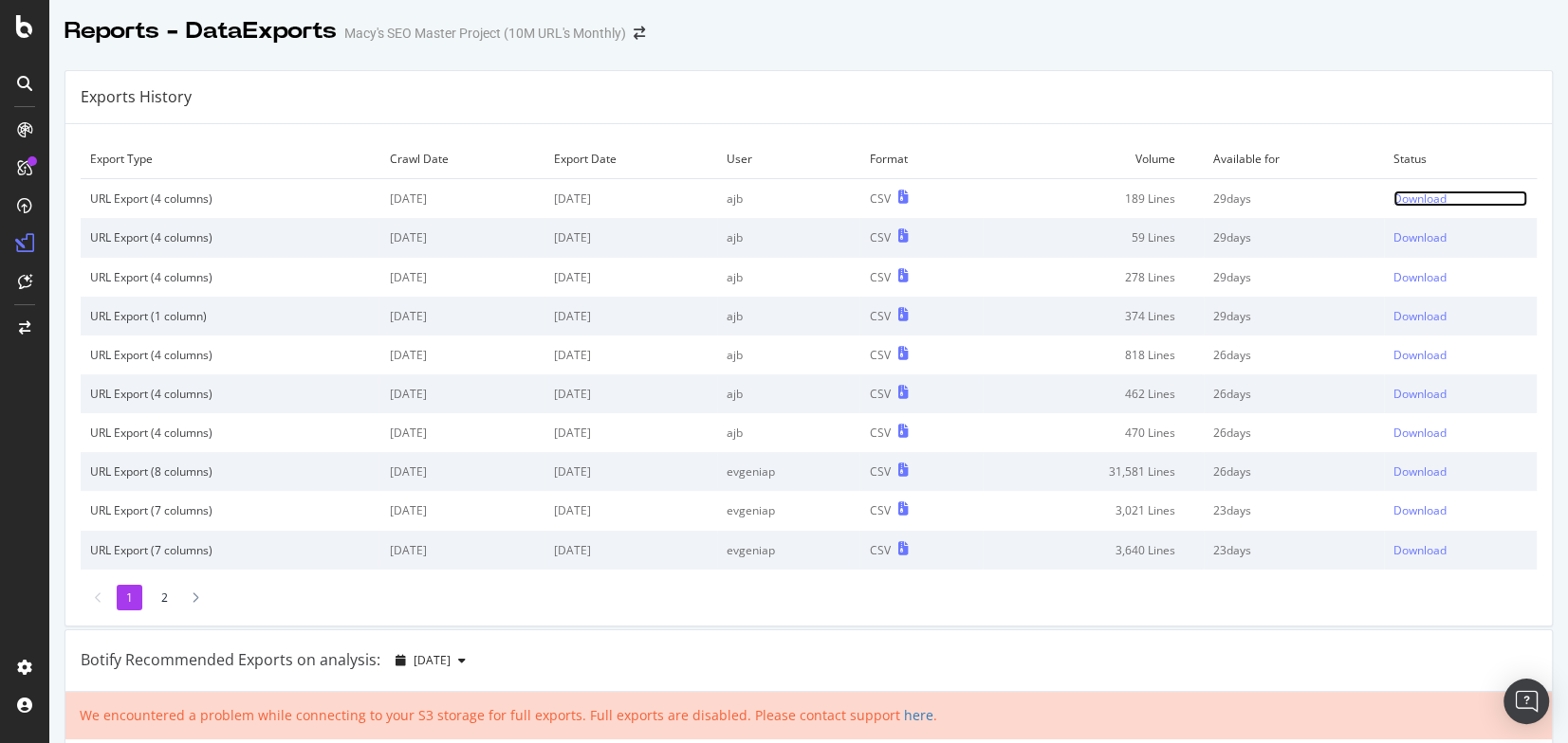
click at [1405, 196] on div "Download" at bounding box center [1420, 198] width 53 height 16
